Goal: Information Seeking & Learning: Learn about a topic

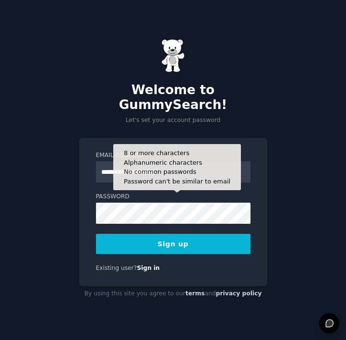
type input "**********"
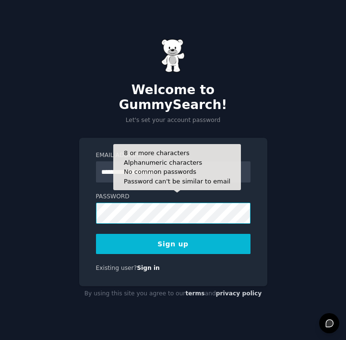
click at [173, 236] on button "Sign up" at bounding box center [173, 244] width 155 height 20
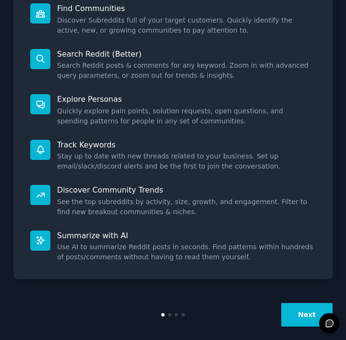
click at [311, 307] on button "Next" at bounding box center [306, 315] width 51 height 24
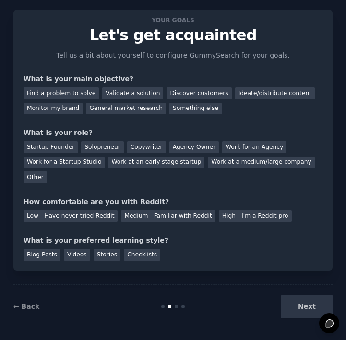
click at [311, 307] on div "Next" at bounding box center [279, 307] width 107 height 24
click at [131, 106] on div "General market research" at bounding box center [126, 109] width 80 height 12
click at [35, 174] on div "Other" at bounding box center [36, 177] width 24 height 12
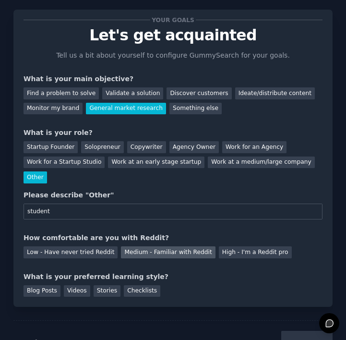
type input "student"
click at [157, 255] on div "Medium - Familiar with Reddit" at bounding box center [168, 252] width 94 height 12
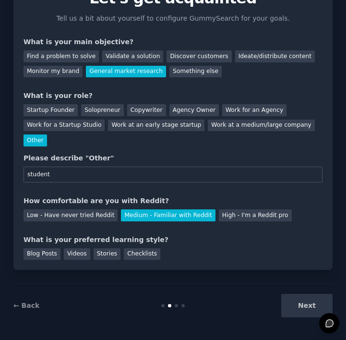
scroll to position [54, 0]
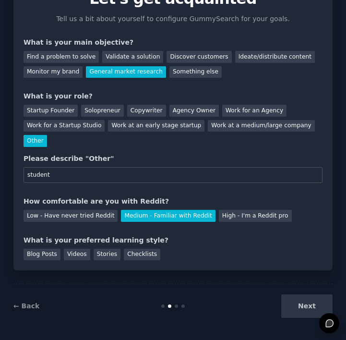
click at [314, 312] on div "Next" at bounding box center [279, 306] width 107 height 24
click at [107, 253] on div "Stories" at bounding box center [107, 255] width 27 height 12
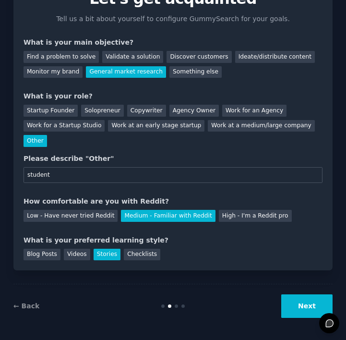
click at [307, 303] on button "Next" at bounding box center [306, 306] width 51 height 24
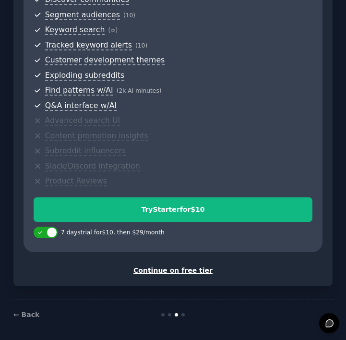
scroll to position [289, 0]
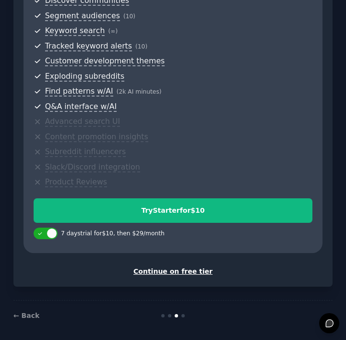
click at [193, 266] on div "Continue on free tier" at bounding box center [173, 271] width 299 height 10
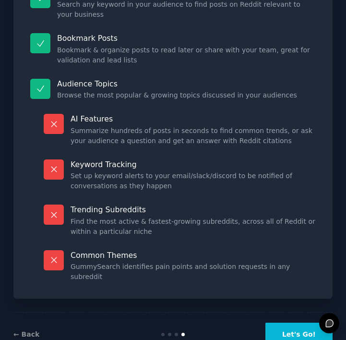
scroll to position [185, 0]
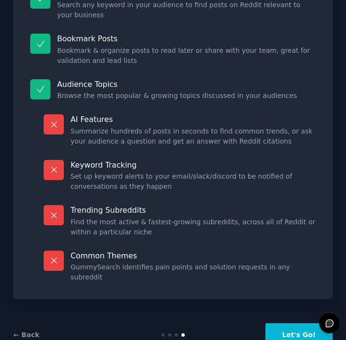
click at [302, 323] on button "Let's Go!" at bounding box center [299, 335] width 67 height 24
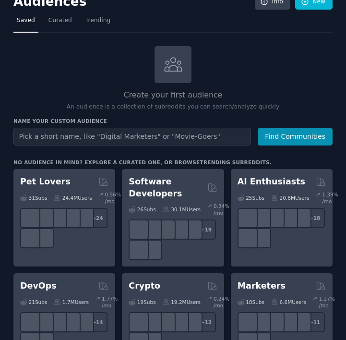
scroll to position [19, 0]
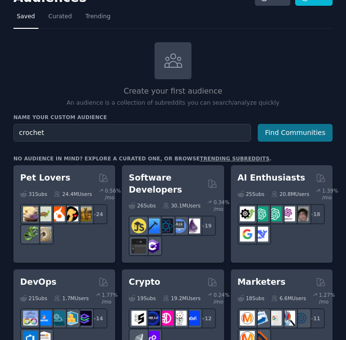
type input "crochet"
click at [310, 126] on button "Find Communities" at bounding box center [295, 133] width 75 height 18
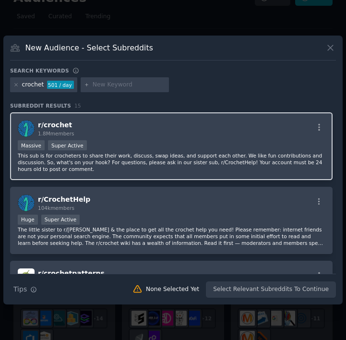
click at [178, 141] on div "Massive Super Active" at bounding box center [171, 146] width 307 height 12
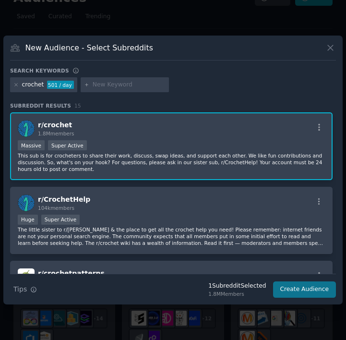
click at [308, 290] on button "Create Audience" at bounding box center [304, 289] width 63 height 16
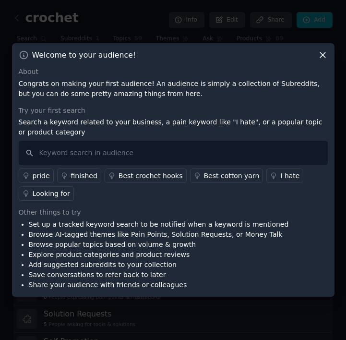
click at [324, 55] on icon at bounding box center [323, 55] width 10 height 10
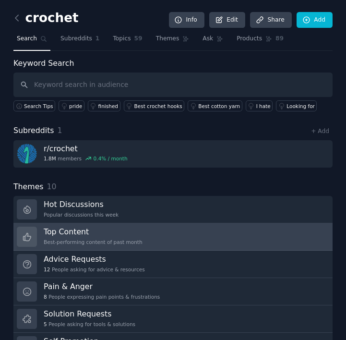
click at [154, 233] on link "Top Content Best-performing content of past month" at bounding box center [172, 236] width 319 height 27
